Goal: Complete Application Form: Complete application form

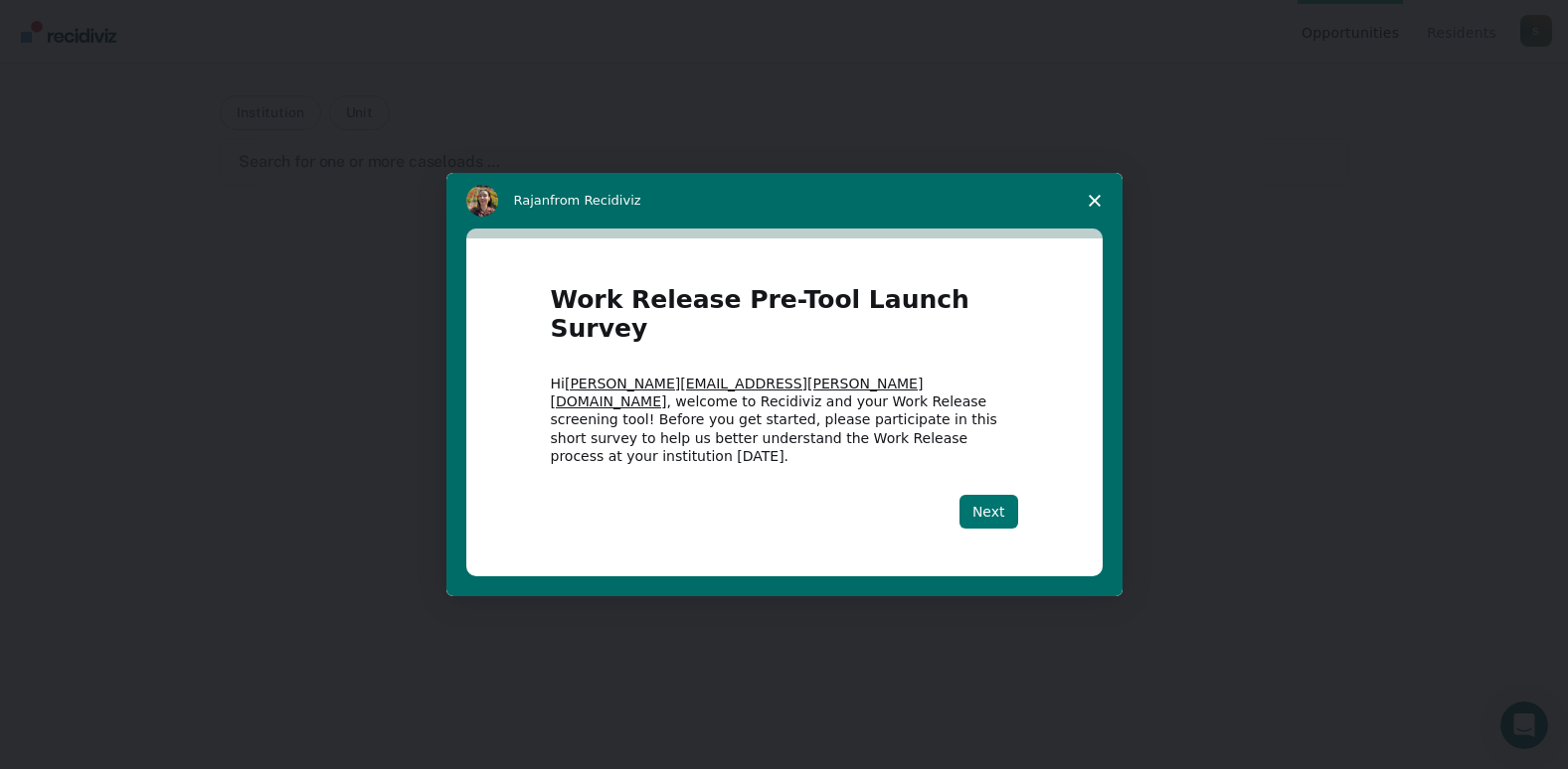
click at [999, 495] on button "Next" at bounding box center [988, 512] width 59 height 34
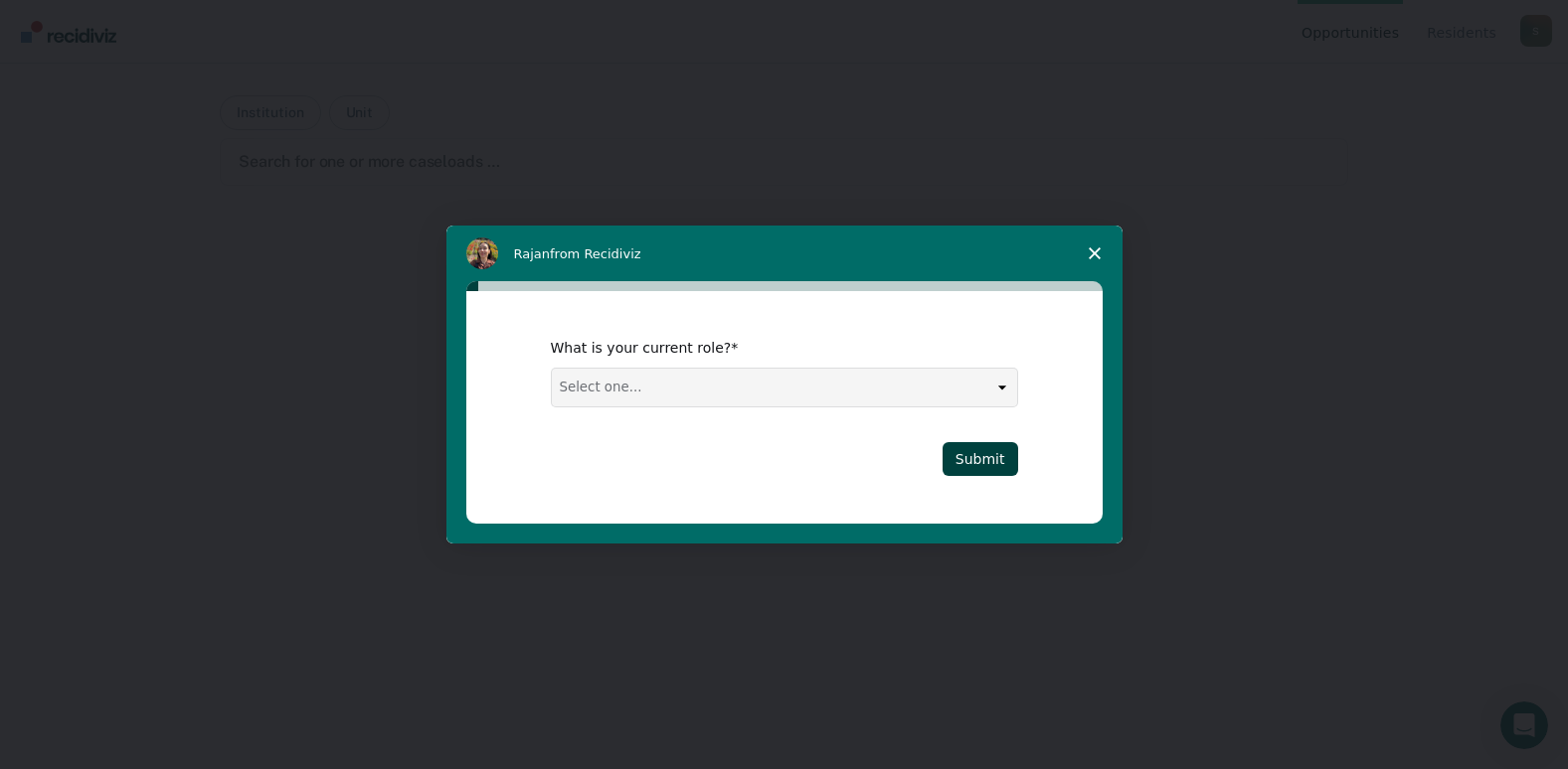
click at [768, 363] on div "What is your current role? Select one... Case Manager FUM Assistant [PERSON_NAM…" at bounding box center [784, 373] width 467 height 68
click at [775, 391] on select "Select one... Case Manager FUM Assistant [PERSON_NAME] [PERSON_NAME]" at bounding box center [784, 388] width 465 height 38
select select "Case Manager"
click at [552, 369] on select "Select one... Case Manager FUM Assistant [PERSON_NAME] [PERSON_NAME]" at bounding box center [784, 388] width 465 height 38
click at [971, 454] on button "Submit" at bounding box center [980, 459] width 76 height 34
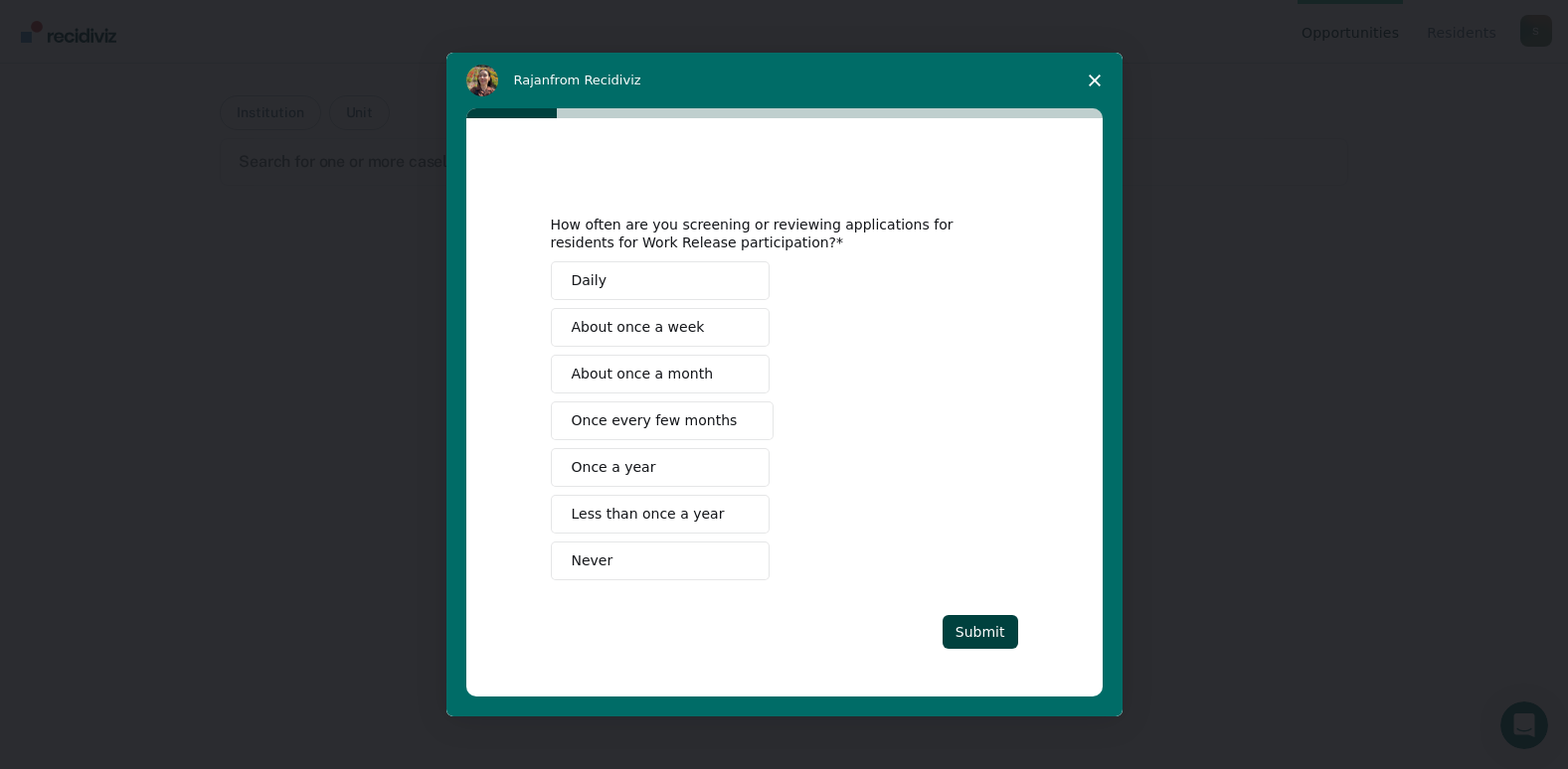
click at [655, 330] on span "About once a week" at bounding box center [638, 327] width 133 height 21
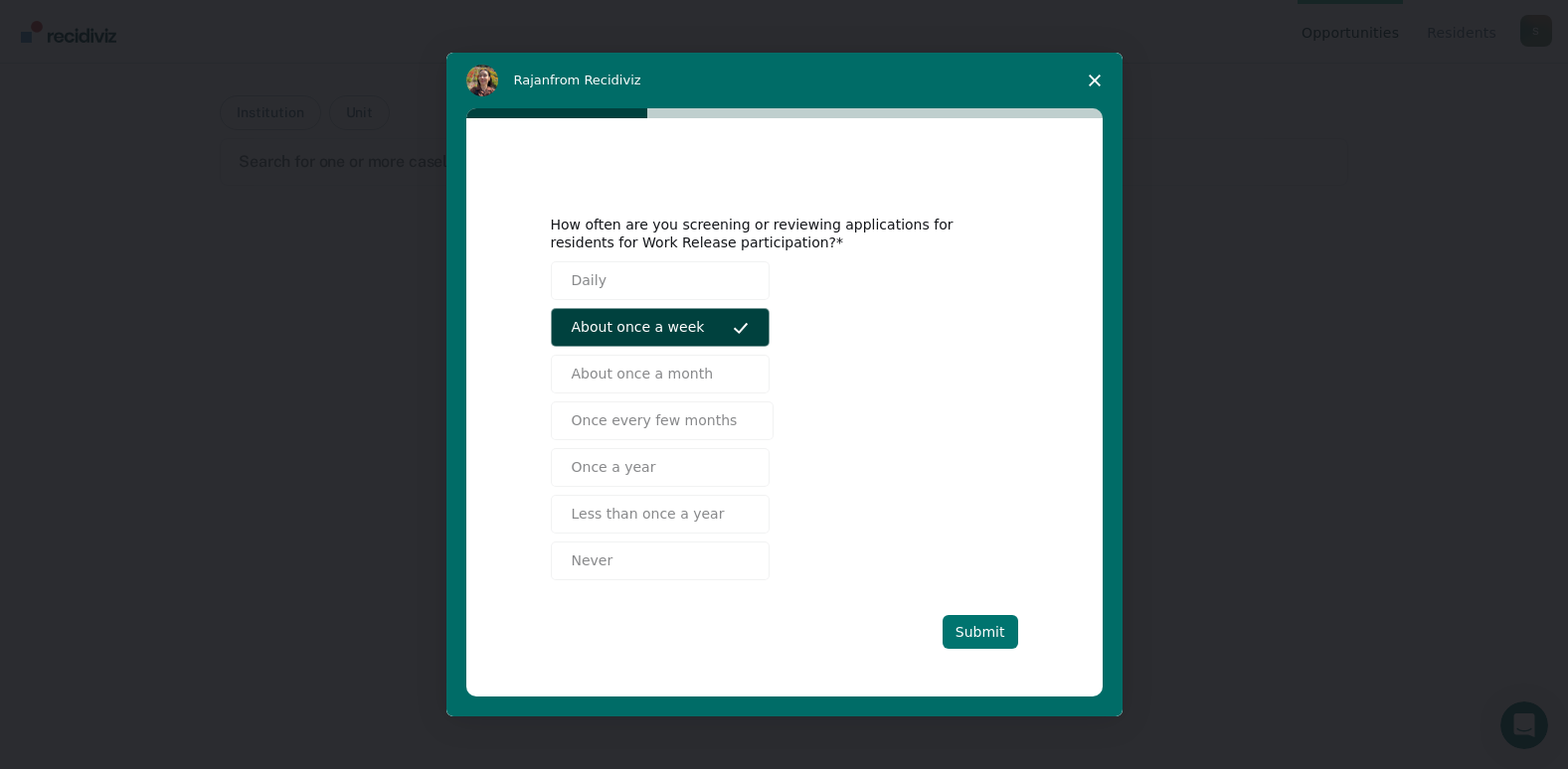
click at [969, 627] on button "Submit" at bounding box center [980, 632] width 76 height 34
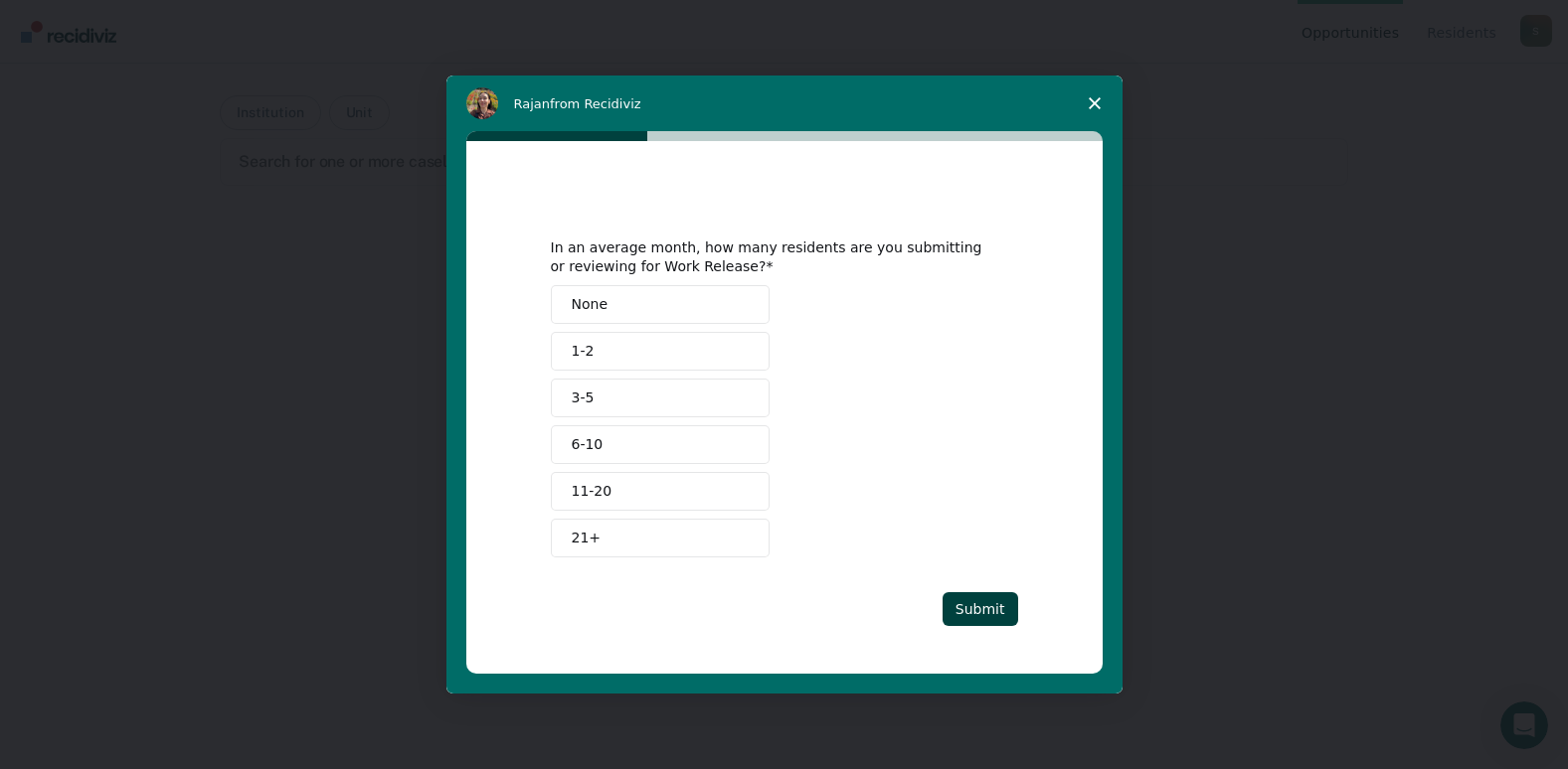
click at [595, 440] on span "6-10" at bounding box center [588, 444] width 32 height 21
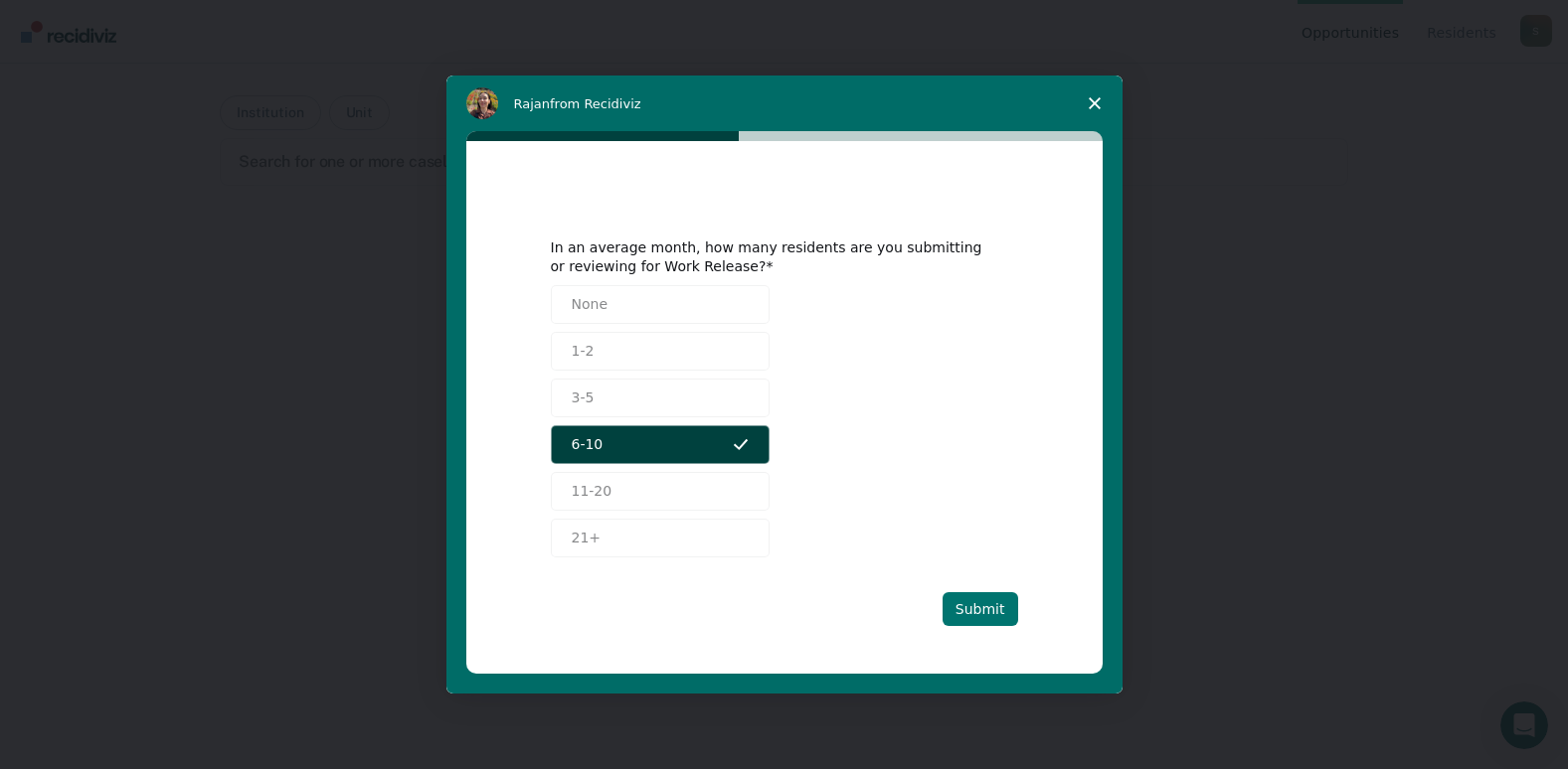
click at [978, 610] on button "Submit" at bounding box center [980, 609] width 76 height 34
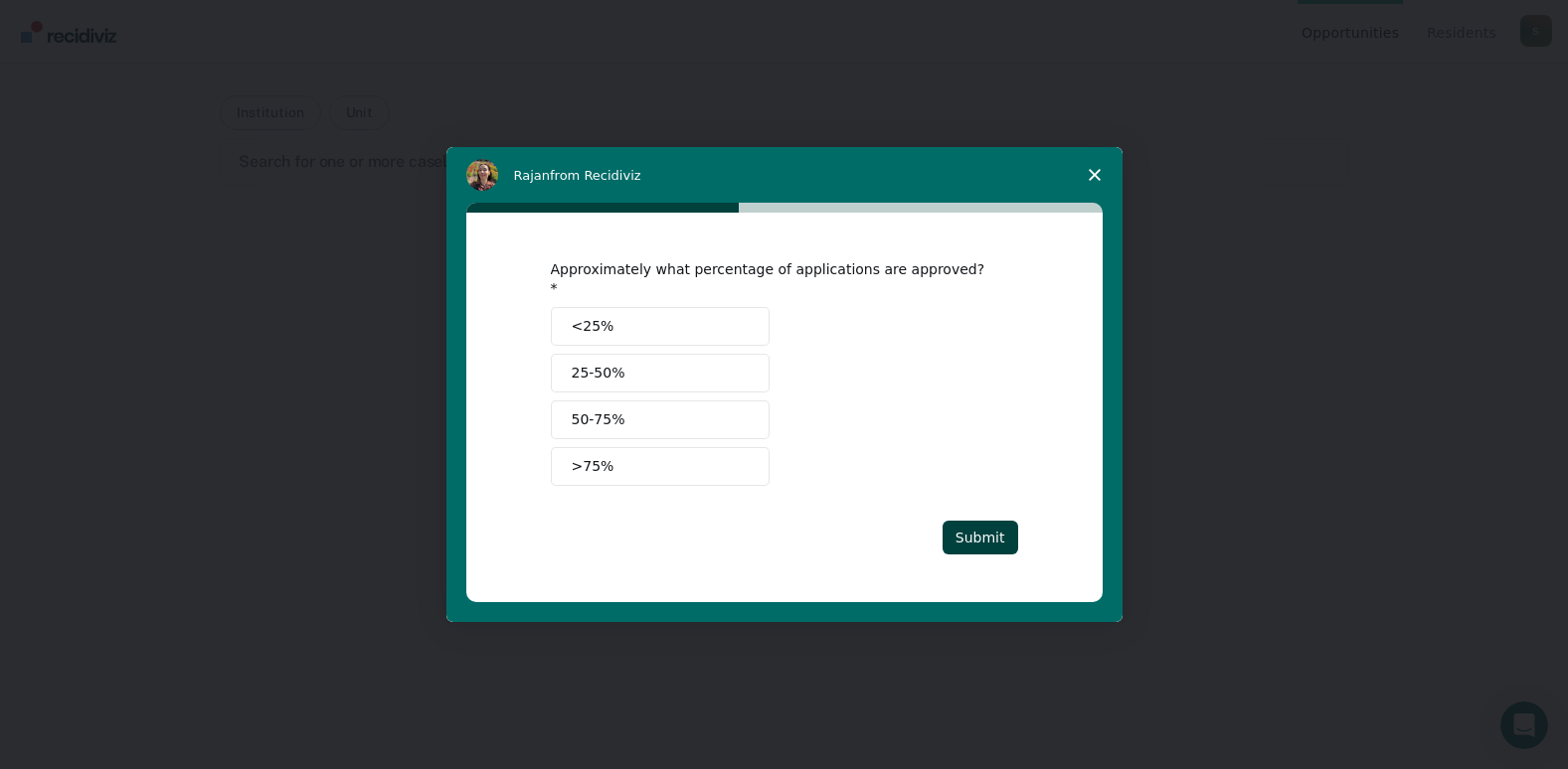
click at [648, 371] on button "25-50%" at bounding box center [660, 373] width 219 height 39
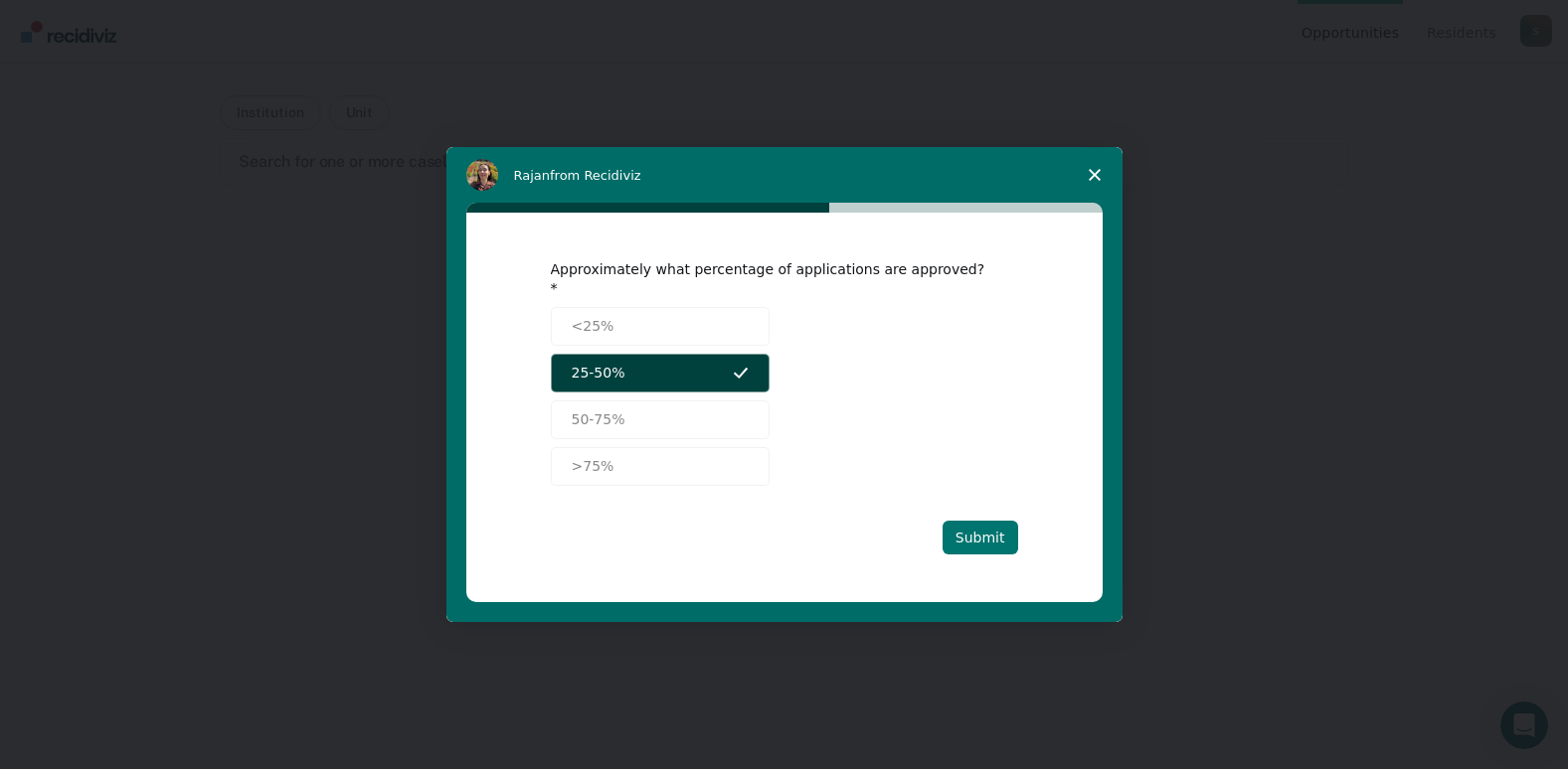
click at [993, 529] on button "Submit" at bounding box center [980, 538] width 76 height 34
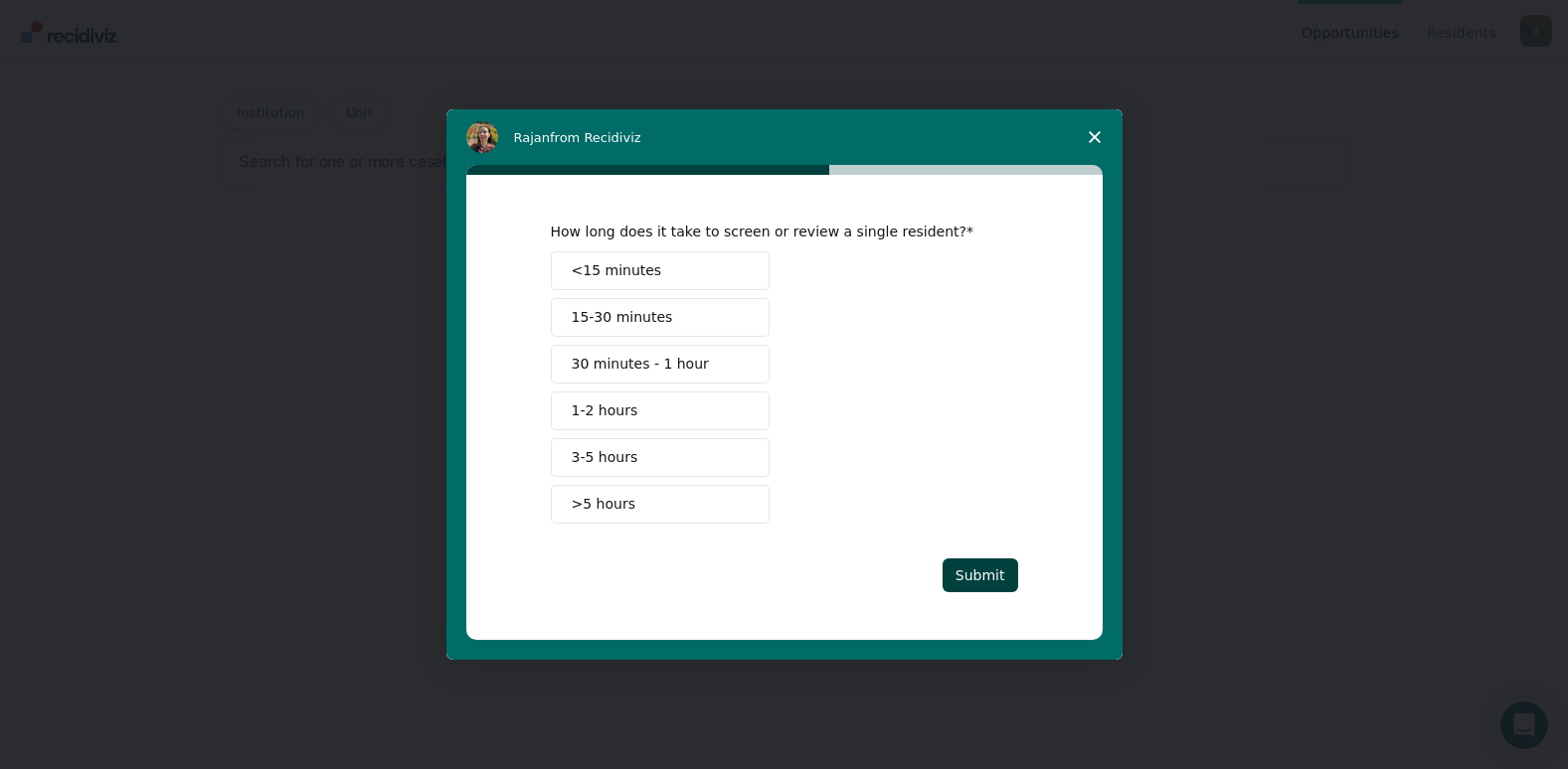
click at [649, 363] on span "30 minutes - 1 hour" at bounding box center [640, 364] width 137 height 21
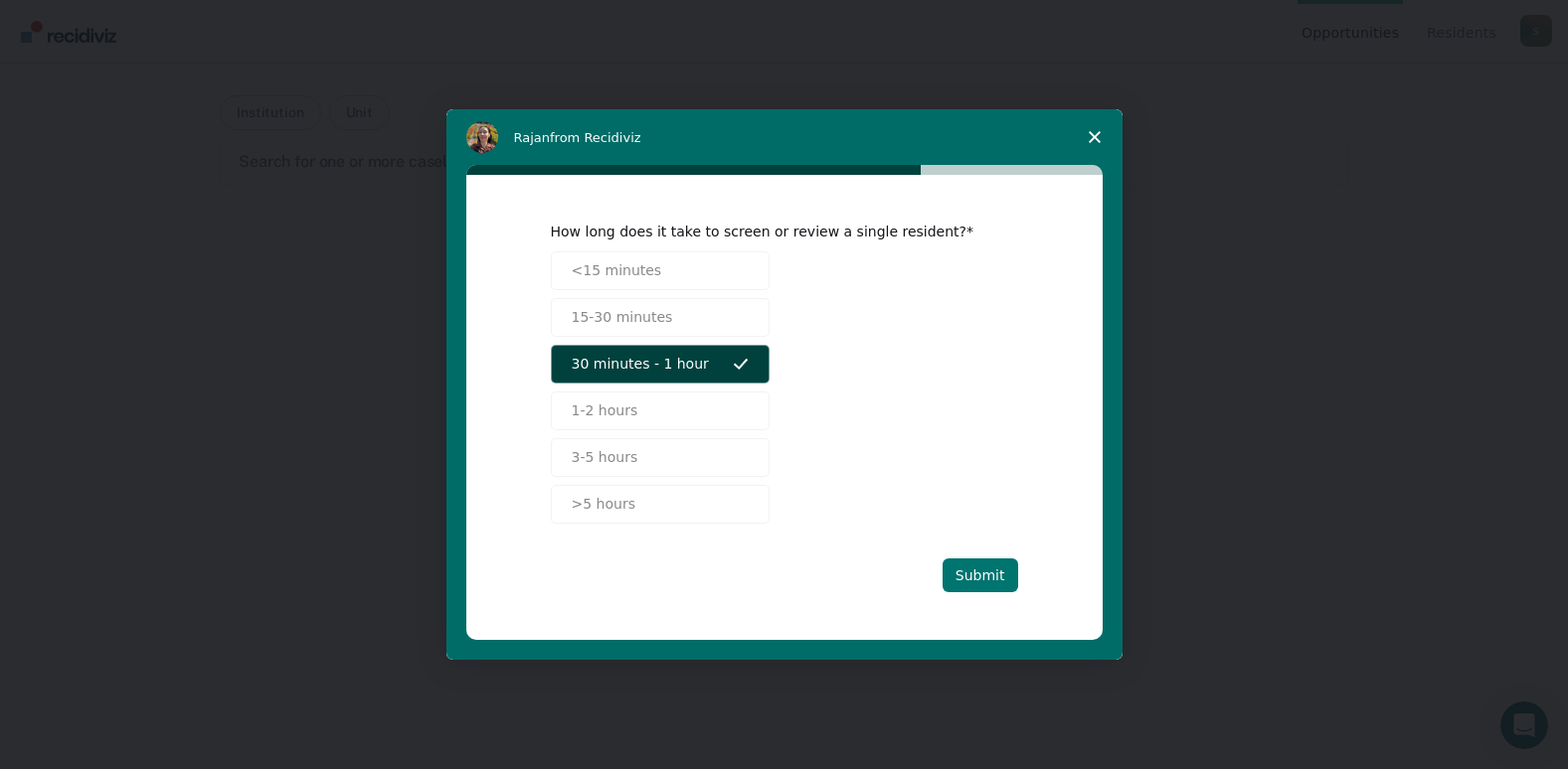
click at [965, 578] on button "Submit" at bounding box center [980, 576] width 76 height 34
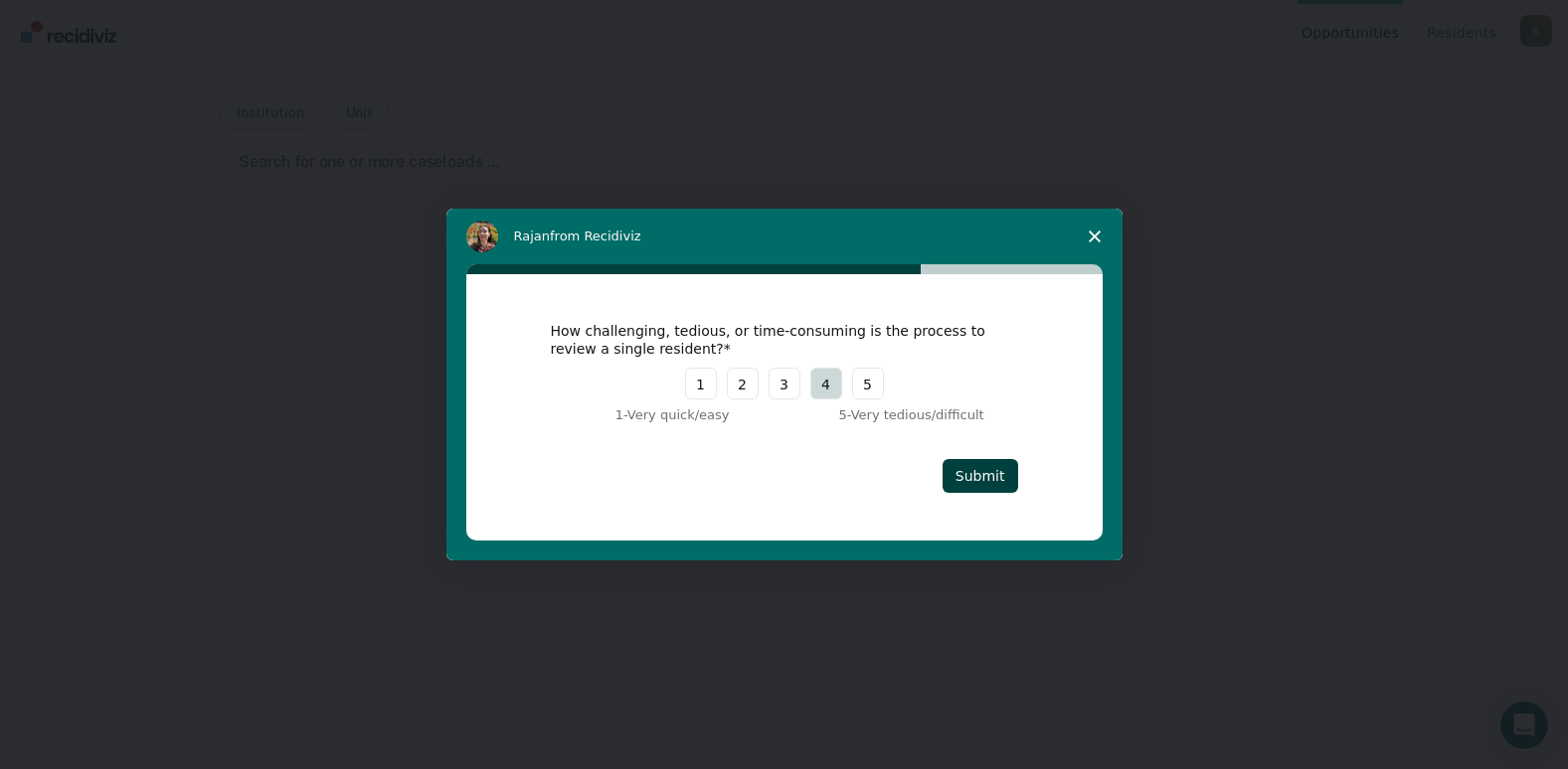
click at [829, 386] on button "4" at bounding box center [826, 384] width 32 height 32
click at [996, 480] on button "Submit" at bounding box center [980, 476] width 76 height 34
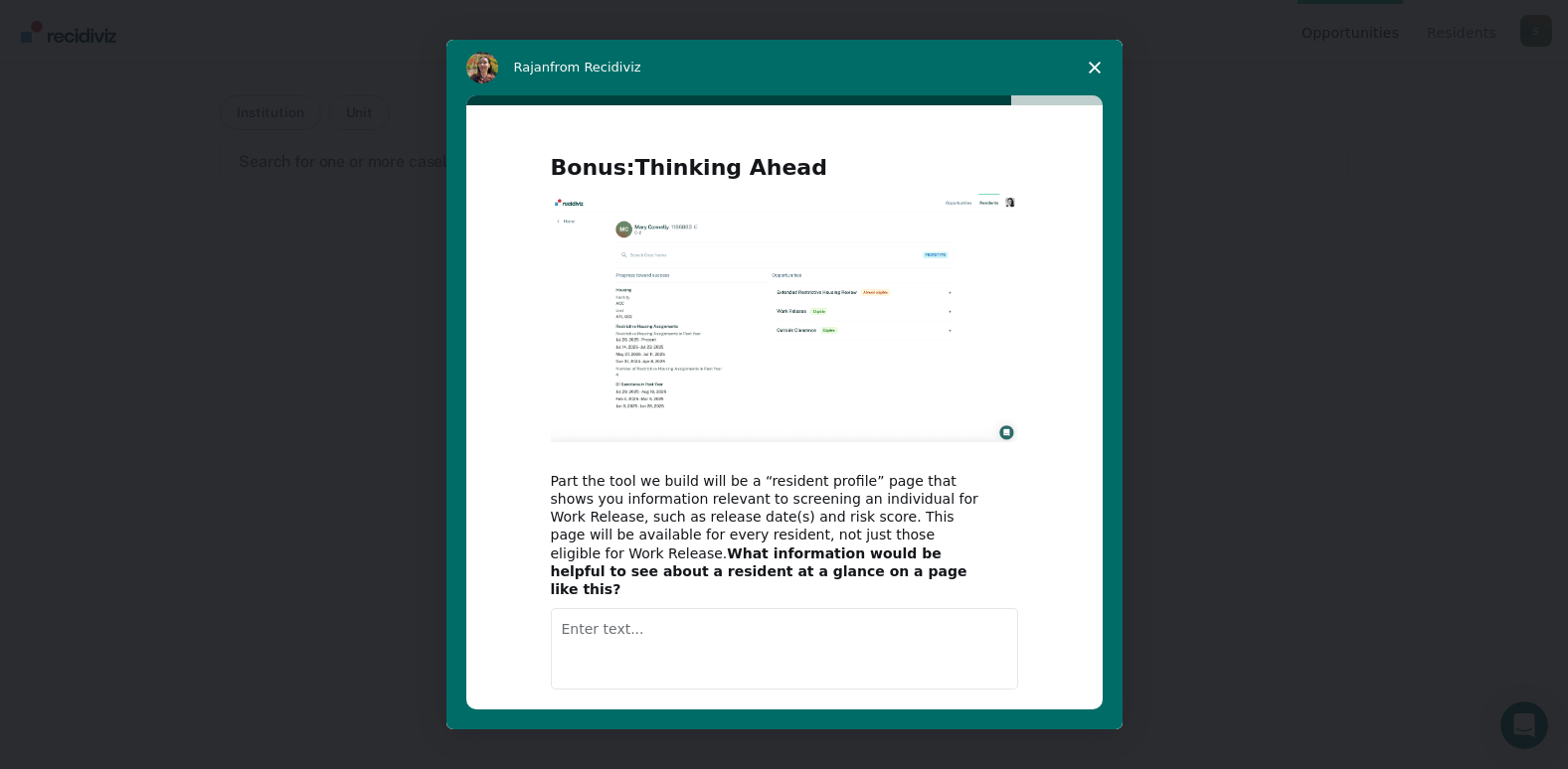
click at [668, 622] on textarea "Enter text..." at bounding box center [784, 649] width 467 height 82
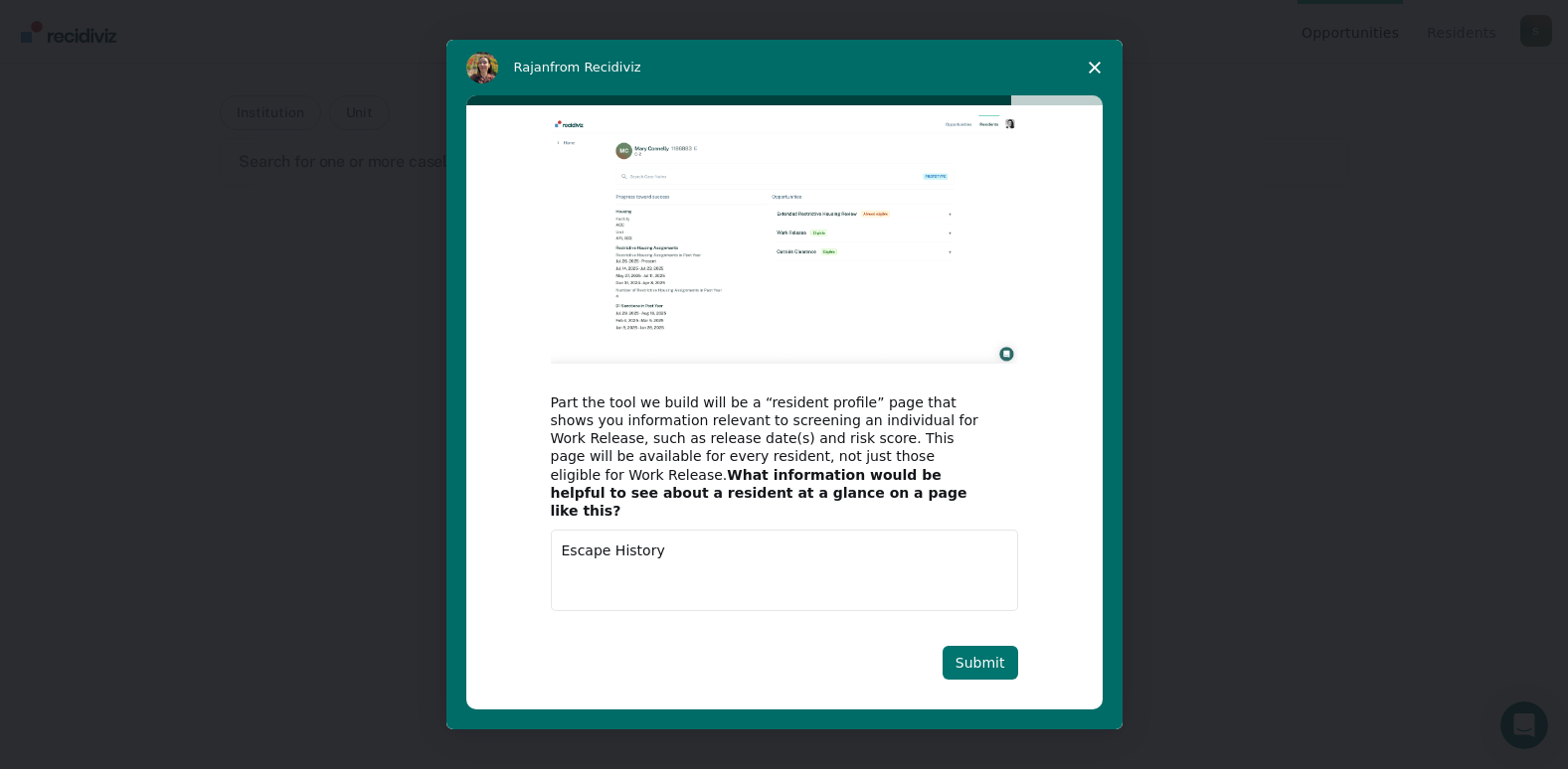
type textarea "Escape History"
click at [982, 646] on button "Submit" at bounding box center [980, 663] width 76 height 34
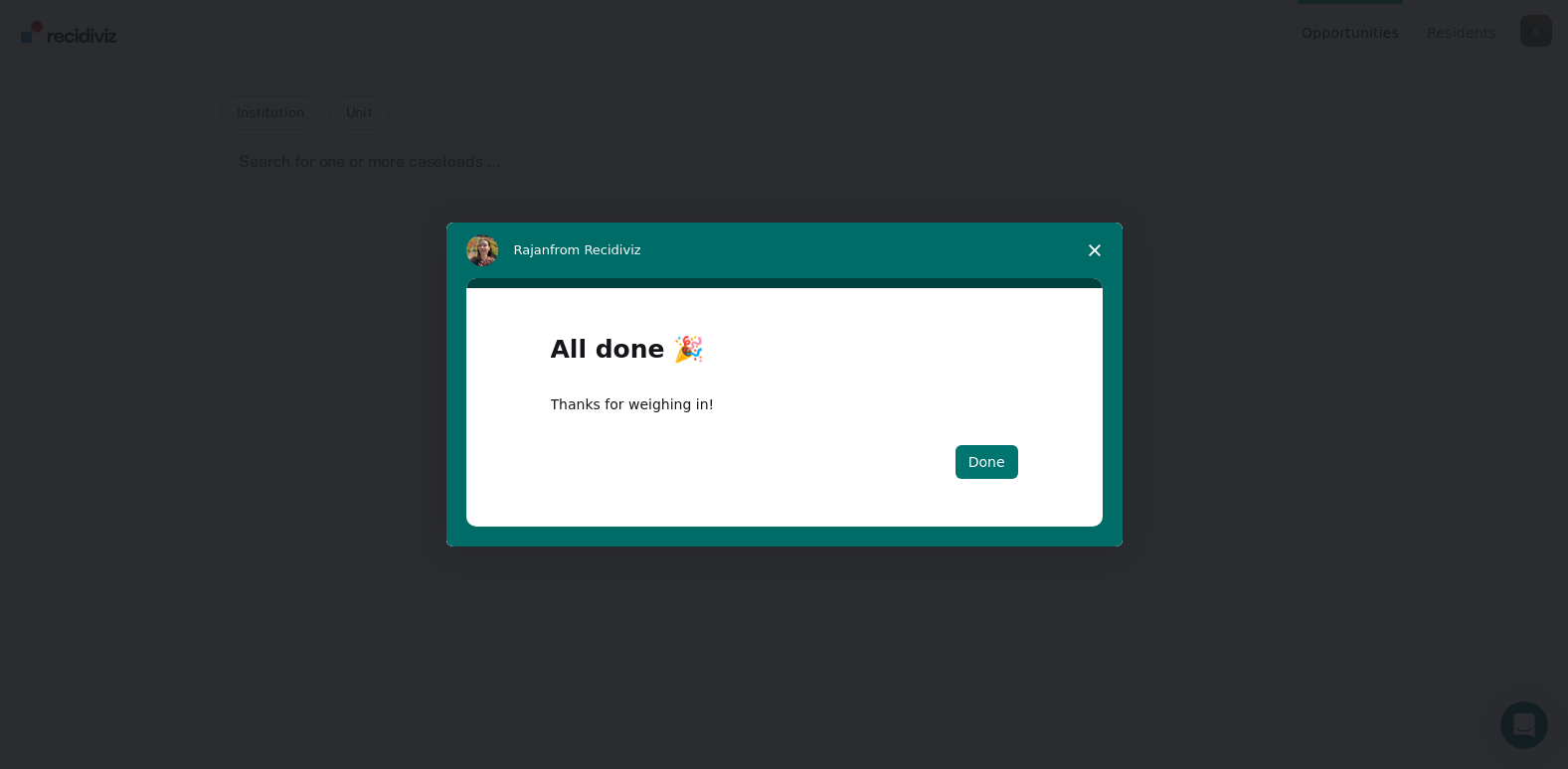
click at [1011, 469] on button "Done" at bounding box center [986, 462] width 63 height 34
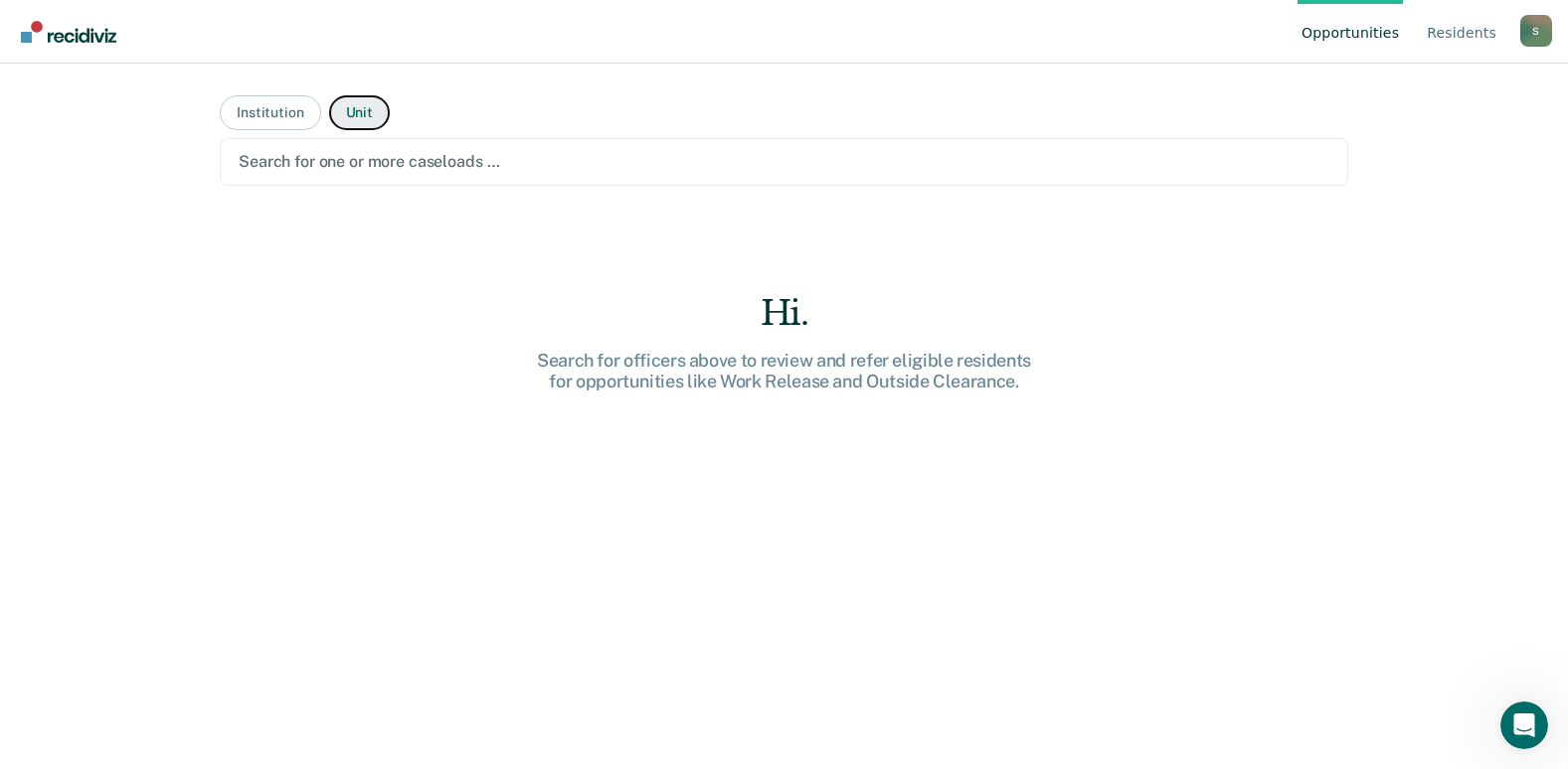
click at [333, 119] on button "Unit" at bounding box center [359, 112] width 61 height 35
click at [368, 163] on div at bounding box center [784, 161] width 1091 height 23
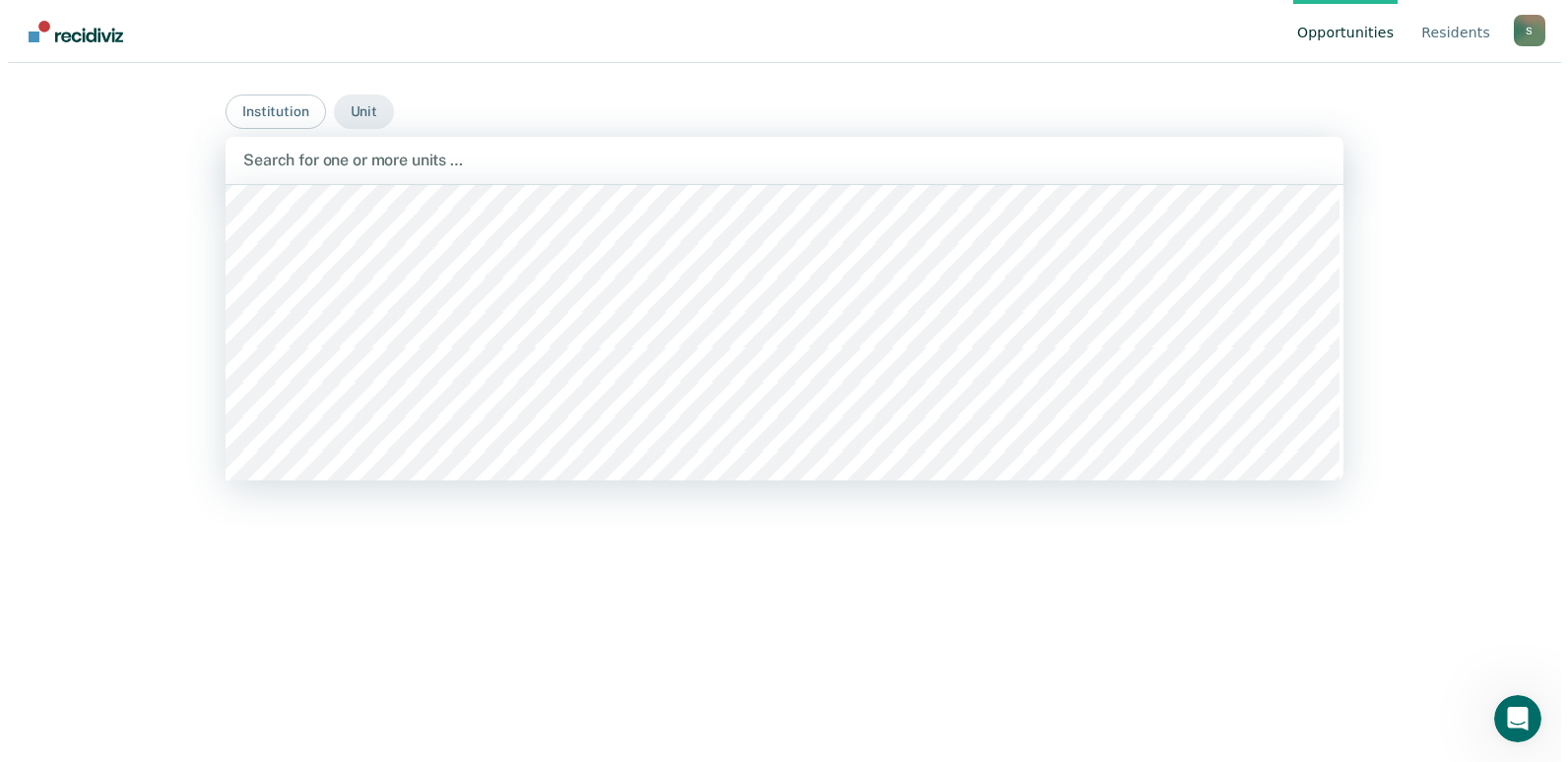
scroll to position [13594, 0]
